Goal: Check status: Check status

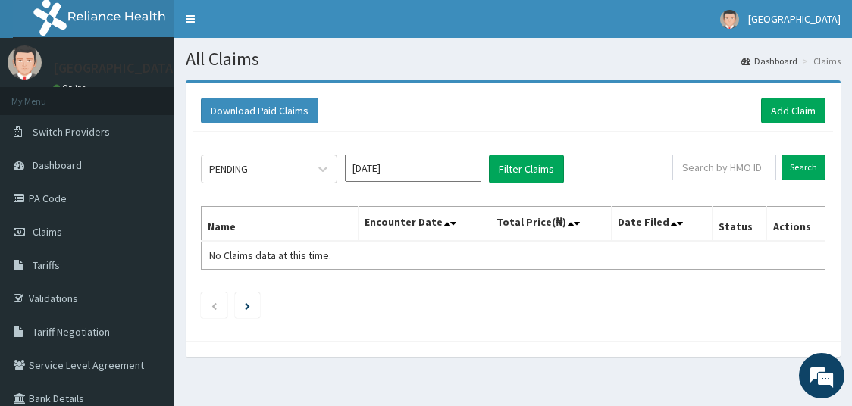
click at [324, 167] on icon at bounding box center [322, 169] width 9 height 5
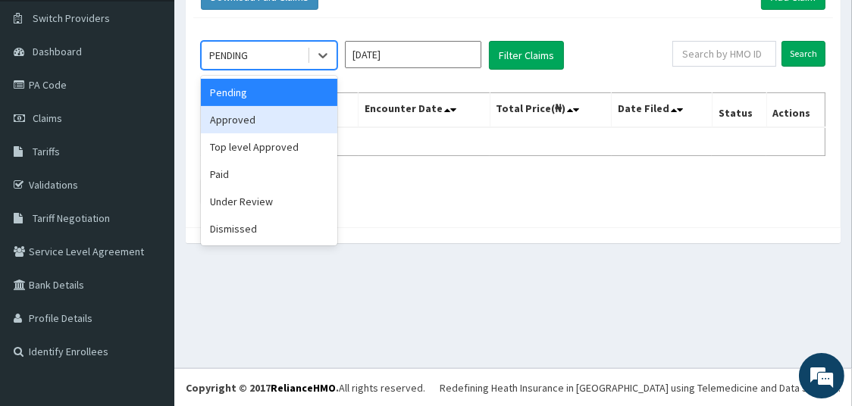
scroll to position [114, 0]
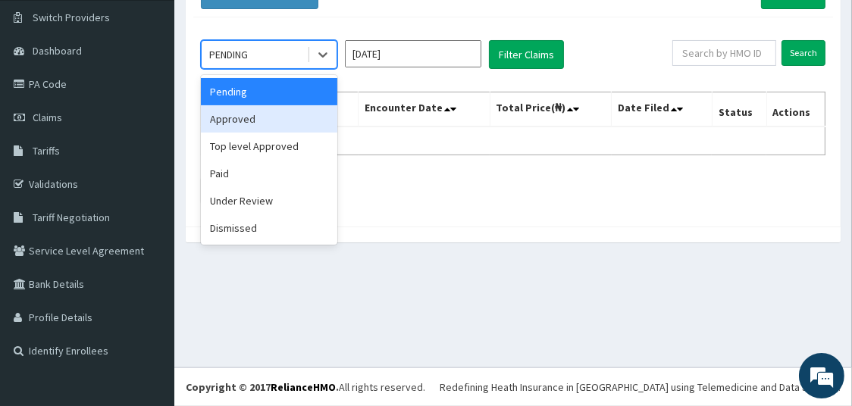
click at [256, 120] on div "Approved" at bounding box center [269, 118] width 136 height 27
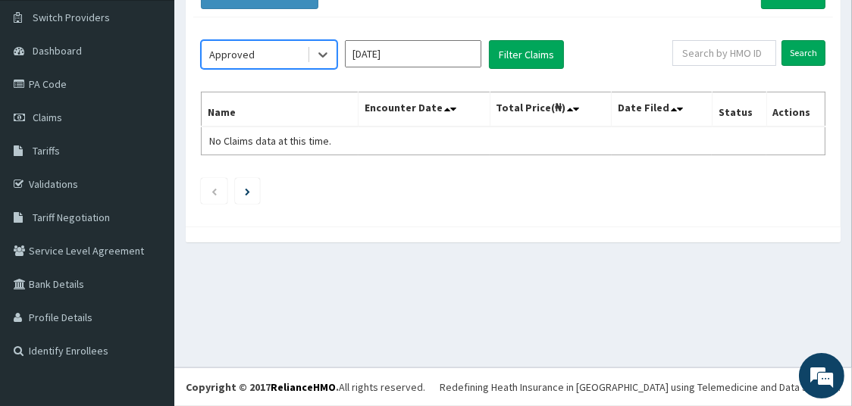
click at [445, 60] on input "[DATE]" at bounding box center [413, 53] width 136 height 27
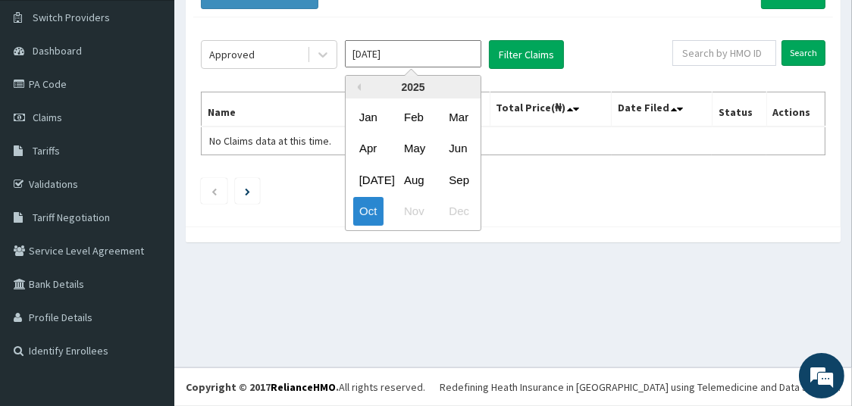
scroll to position [0, 0]
click at [461, 182] on div "Sep" at bounding box center [457, 180] width 30 height 28
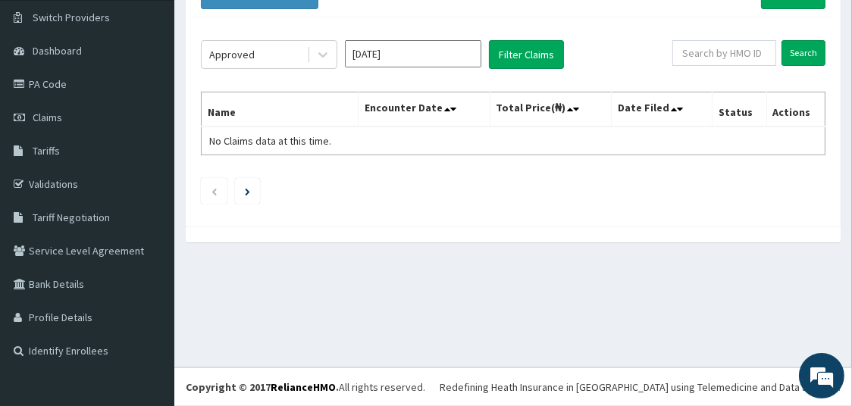
type input "[DATE]"
click at [528, 51] on button "Filter Claims" at bounding box center [526, 54] width 75 height 29
click at [528, 52] on button "Filter Claims" at bounding box center [526, 54] width 75 height 29
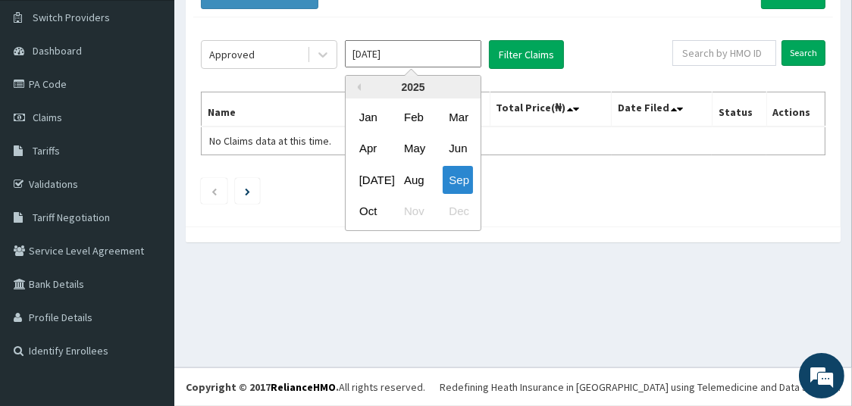
click at [454, 55] on input "[DATE]" at bounding box center [413, 53] width 136 height 27
click at [417, 173] on div "Aug" at bounding box center [413, 180] width 30 height 28
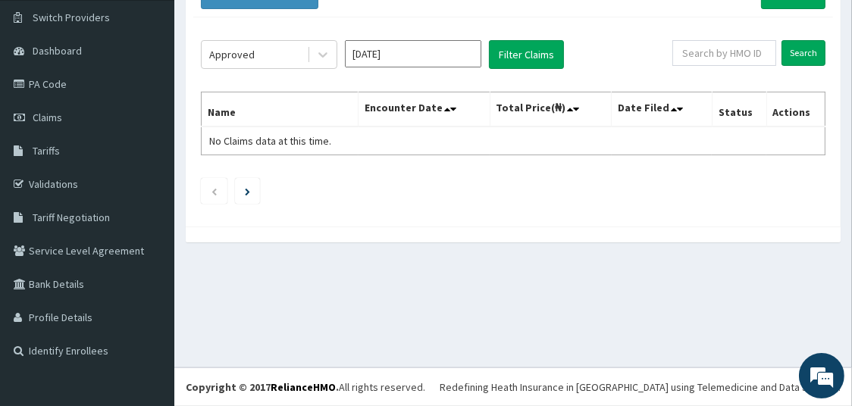
type input "[DATE]"
click at [532, 61] on button "Filter Claims" at bounding box center [526, 54] width 75 height 29
click at [533, 55] on button "Filter Claims" at bounding box center [526, 54] width 75 height 29
